Goal: Navigation & Orientation: Find specific page/section

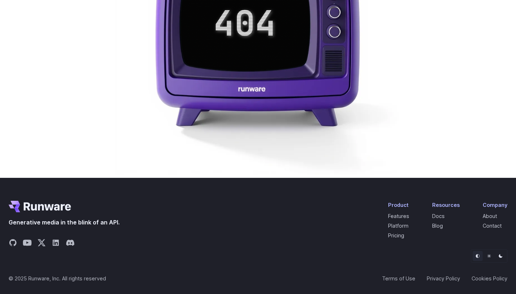
scroll to position [152, 0]
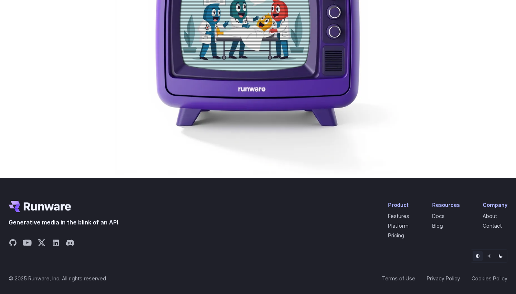
click at [496, 206] on div "Company" at bounding box center [494, 205] width 25 height 8
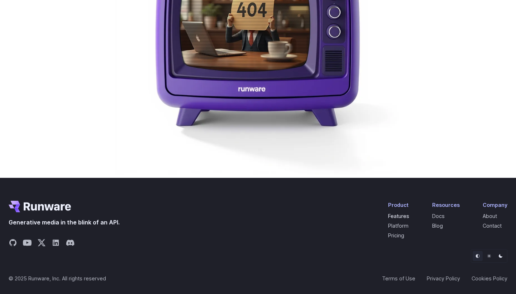
click at [399, 215] on link "Features" at bounding box center [398, 216] width 21 height 6
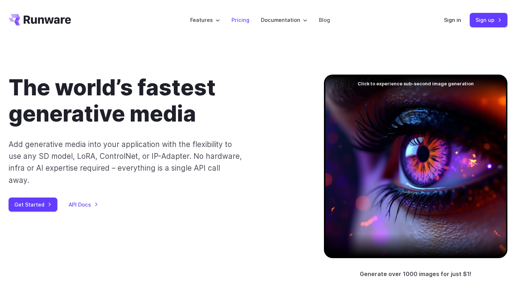
click at [237, 19] on link "Pricing" at bounding box center [240, 20] width 18 height 8
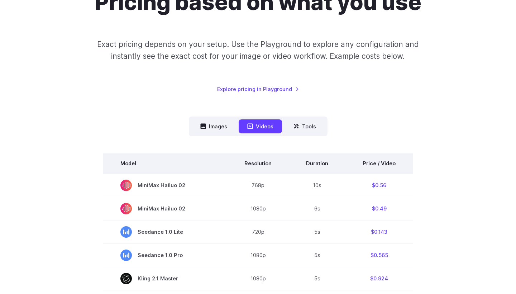
scroll to position [85, 0]
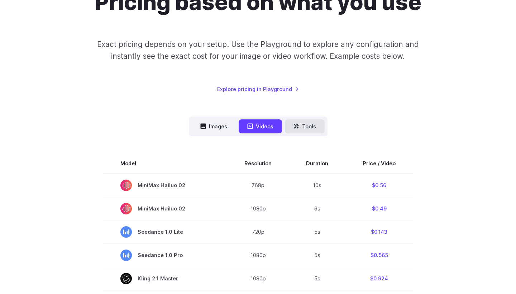
click at [293, 124] on icon at bounding box center [296, 126] width 6 height 6
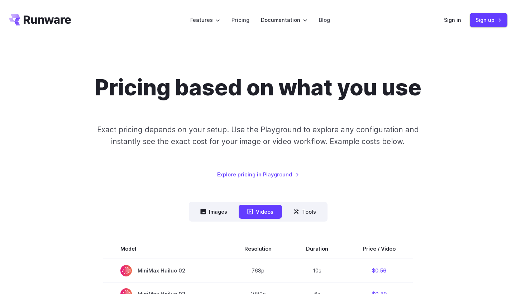
scroll to position [0, 0]
click at [320, 13] on li "Blog" at bounding box center [324, 20] width 23 height 20
click at [320, 16] on link "Blog" at bounding box center [324, 20] width 11 height 8
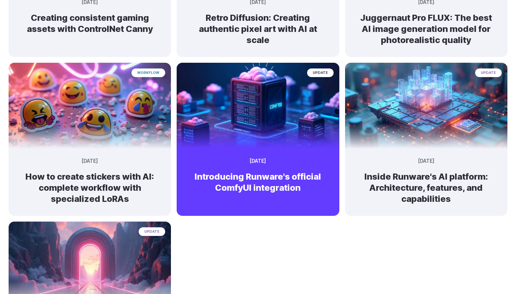
scroll to position [356, 0]
